Goal: Check status: Check status

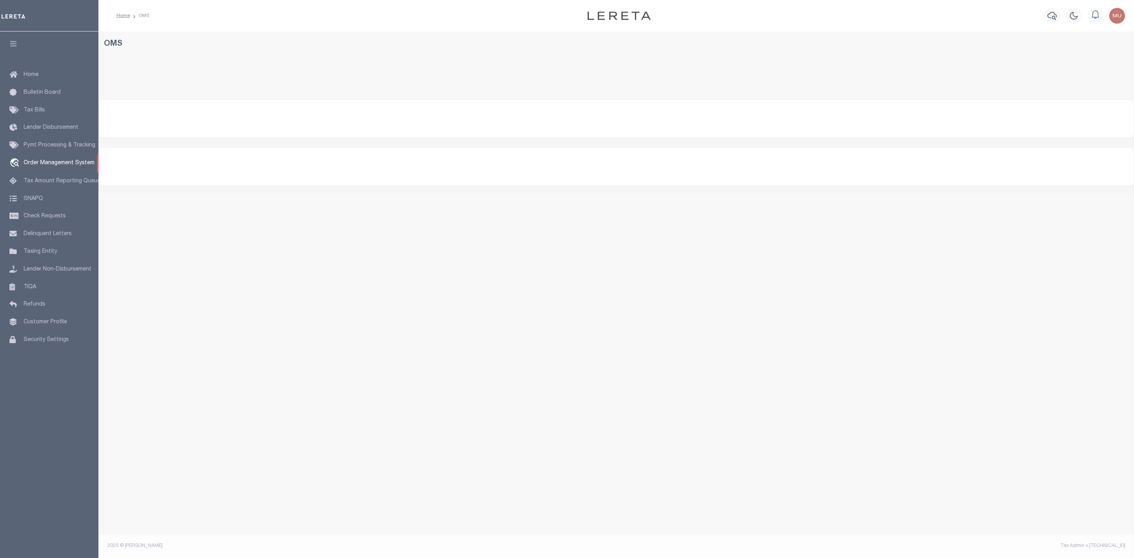
select select "200"
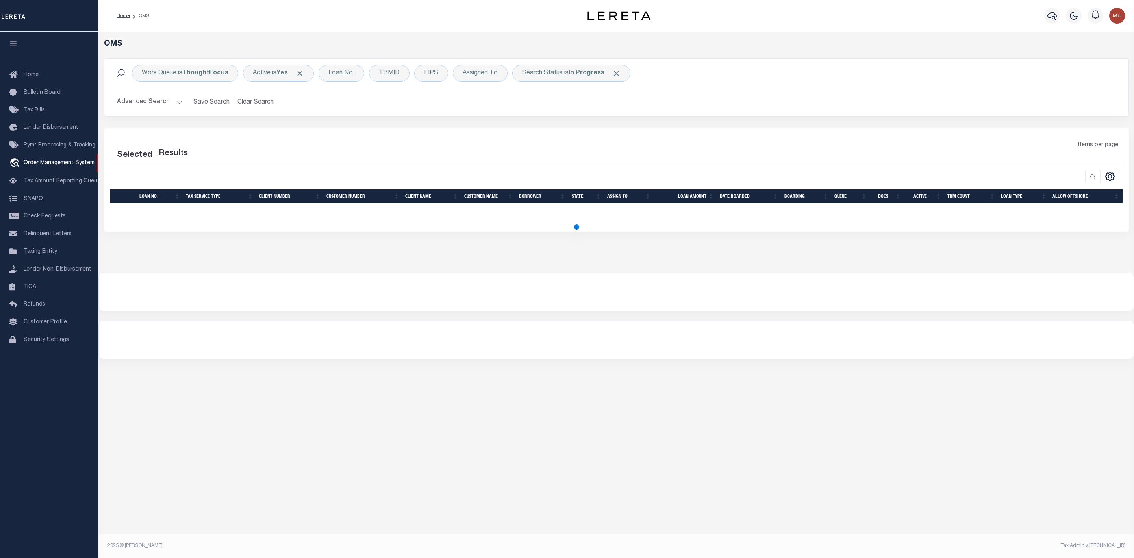
select select "200"
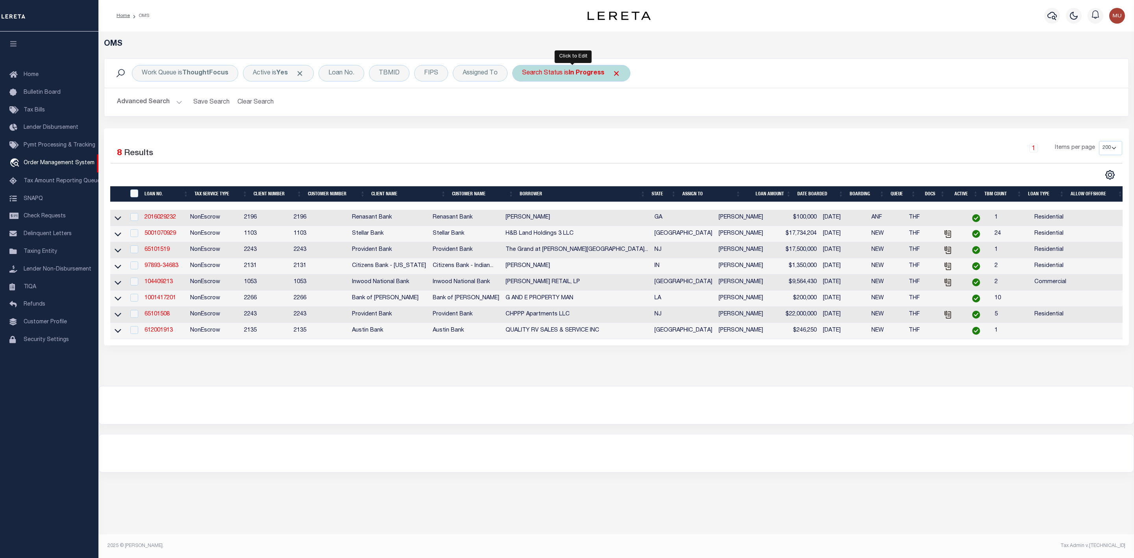
click at [578, 74] on b "In Progress" at bounding box center [586, 73] width 36 height 6
click at [570, 107] on select "Automated Search Bad Parcel Complete Duplicate Parcel High Dollar Reporting In …" at bounding box center [580, 111] width 116 height 15
select select "PC"
click at [524, 105] on select "Automated Search Bad Parcel Complete Duplicate Parcel High Dollar Reporting In …" at bounding box center [580, 111] width 116 height 15
click at [623, 131] on input "Apply" at bounding box center [626, 128] width 23 height 13
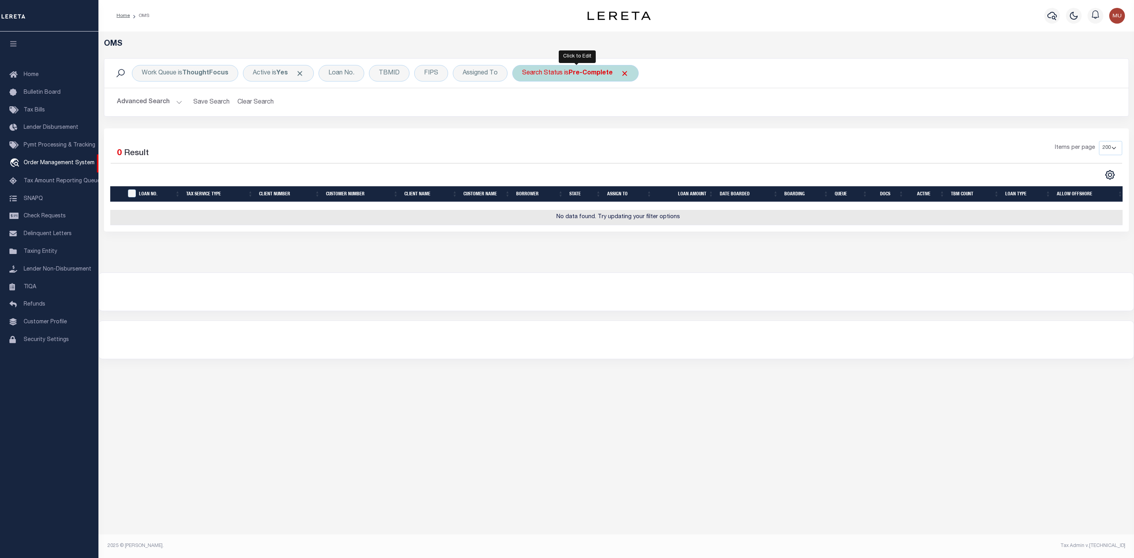
click at [587, 80] on div "Search Status is Pre-Complete" at bounding box center [575, 73] width 126 height 17
click at [574, 115] on select "Automated Search Bad Parcel Complete Duplicate Parcel High Dollar Reporting In …" at bounding box center [580, 111] width 116 height 15
select select "IP"
click at [524, 105] on select "Automated Search Bad Parcel Complete Duplicate Parcel High Dollar Reporting In …" at bounding box center [580, 111] width 116 height 15
click at [625, 133] on input "Apply" at bounding box center [626, 128] width 23 height 13
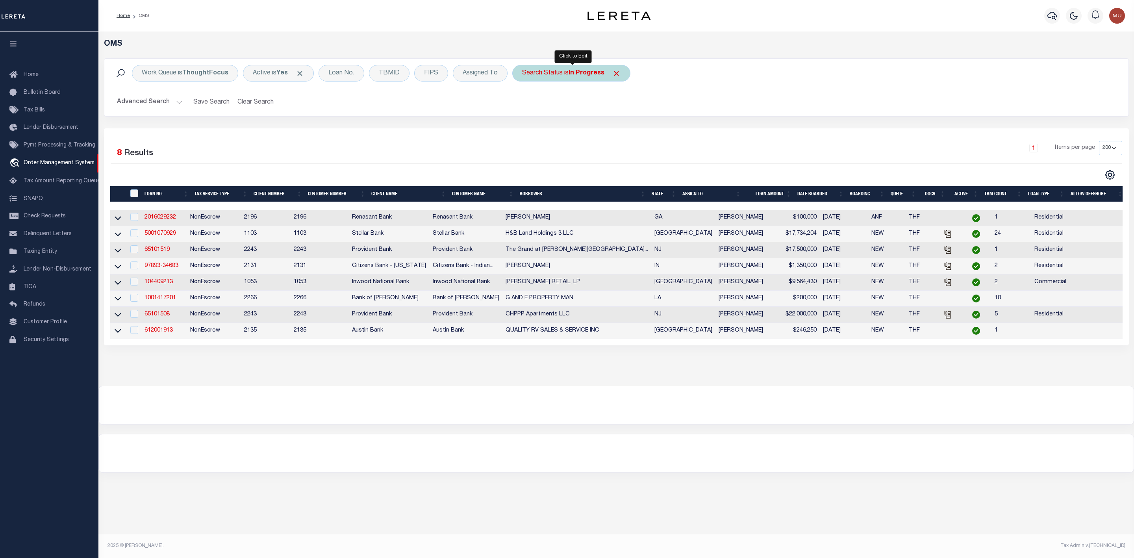
click at [575, 76] on b "In Progress" at bounding box center [586, 73] width 36 height 6
click at [569, 108] on select "Automated Search Bad Parcel Complete Duplicate Parcel High Dollar Reporting In …" at bounding box center [580, 111] width 116 height 15
select select "RD"
click at [524, 105] on select "Automated Search Bad Parcel Complete Duplicate Parcel High Dollar Reporting In …" at bounding box center [580, 111] width 116 height 15
click at [628, 129] on input "Apply" at bounding box center [626, 128] width 23 height 13
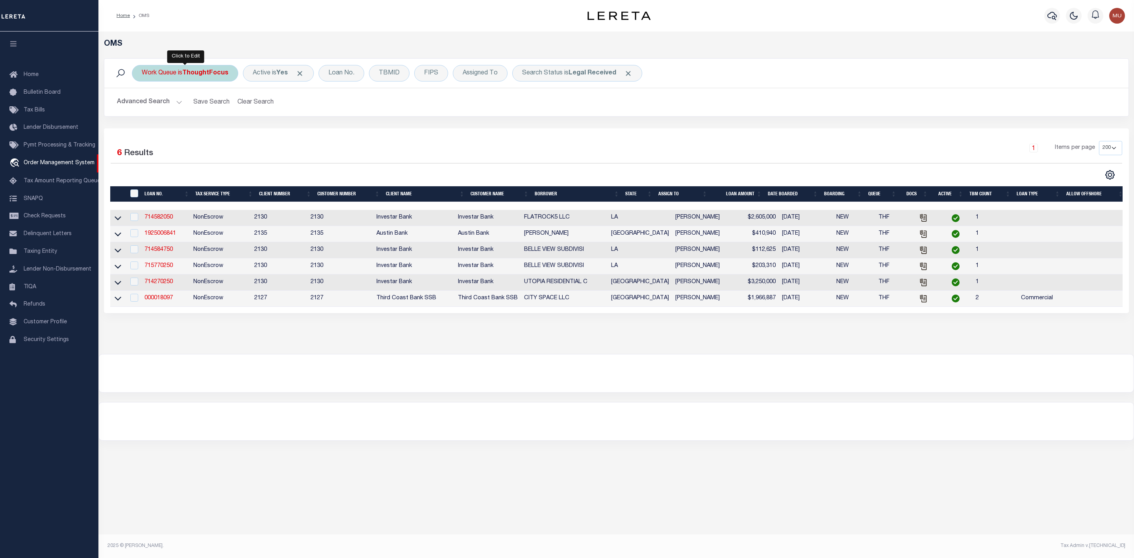
click at [211, 70] on b "ThoughtFocus" at bounding box center [205, 73] width 46 height 6
select select "THF"
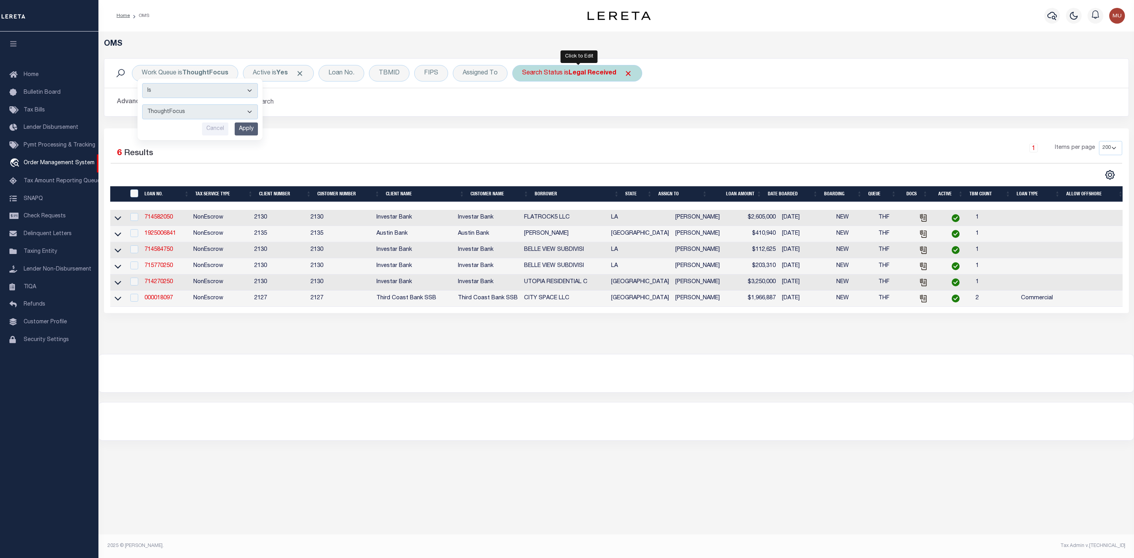
click at [576, 72] on b "Legal Received" at bounding box center [592, 73] width 48 height 6
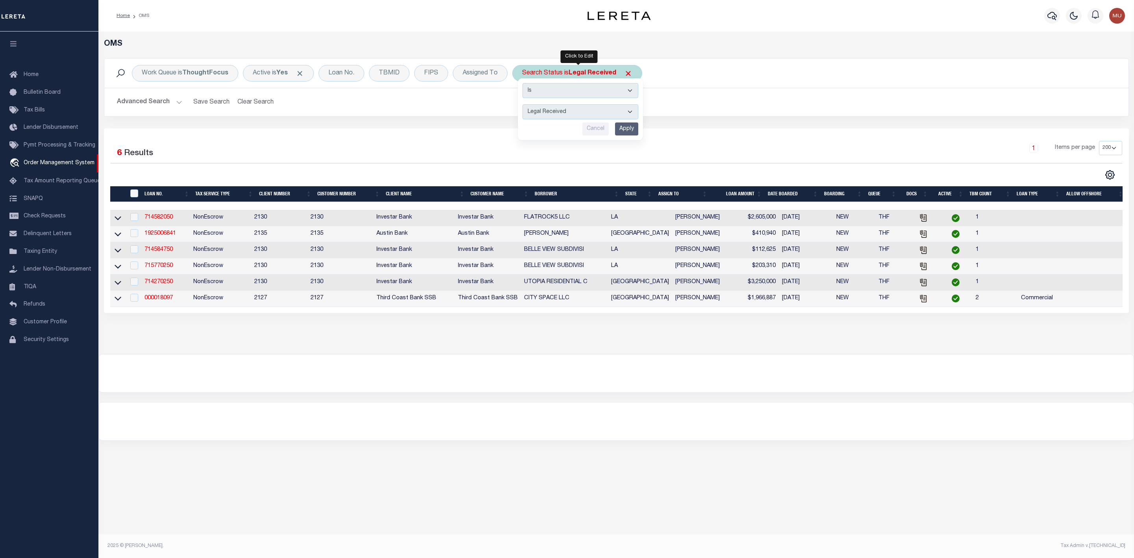
click at [564, 110] on select "Automated Search Bad Parcel Complete Duplicate Parcel High Dollar Reporting In …" at bounding box center [580, 111] width 116 height 15
select select "IP"
click at [524, 105] on select "Automated Search Bad Parcel Complete Duplicate Parcel High Dollar Reporting In …" at bounding box center [580, 111] width 116 height 15
click at [626, 126] on input "Apply" at bounding box center [626, 128] width 23 height 13
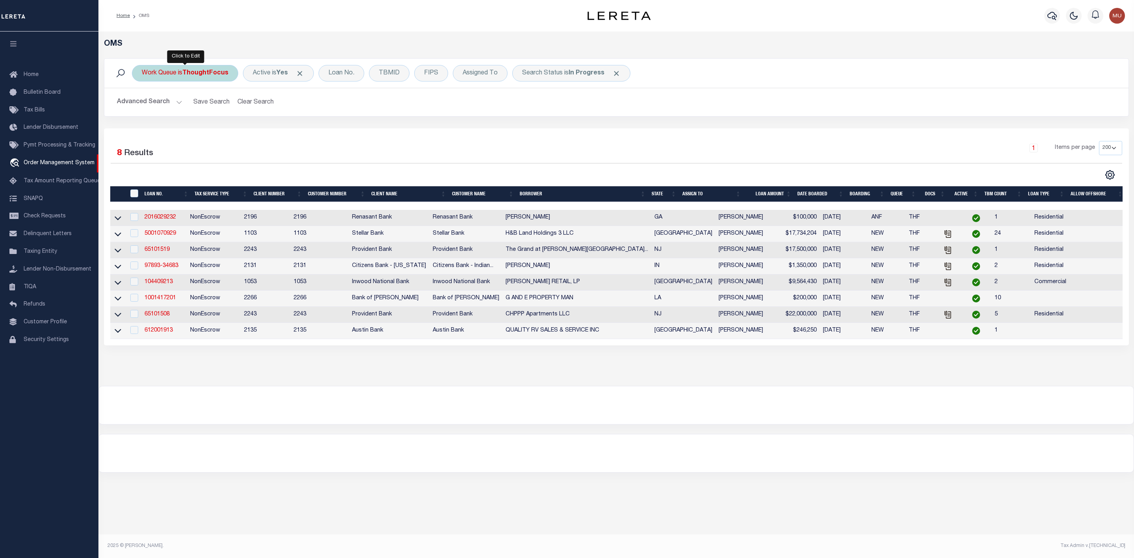
click at [189, 78] on div "Work Queue is ThoughtFocus" at bounding box center [185, 73] width 106 height 17
click at [180, 114] on select "--ALL-- General ThoughtFocus" at bounding box center [200, 111] width 116 height 15
select select "GEN"
click at [142, 105] on select "--ALL-- General ThoughtFocus" at bounding box center [200, 111] width 116 height 15
click at [239, 130] on input "Apply" at bounding box center [246, 128] width 23 height 13
